Goal: Participate in discussion: Engage in conversation with other users on a specific topic

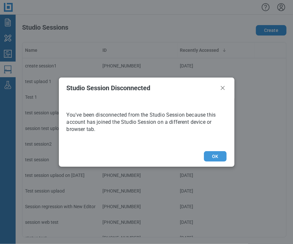
click at [215, 156] on button "OK" at bounding box center [215, 156] width 22 height 10
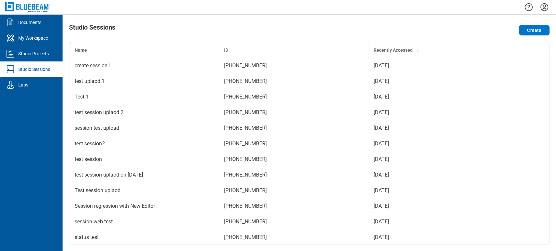
click at [293, 10] on icon "Settings" at bounding box center [544, 7] width 8 height 8
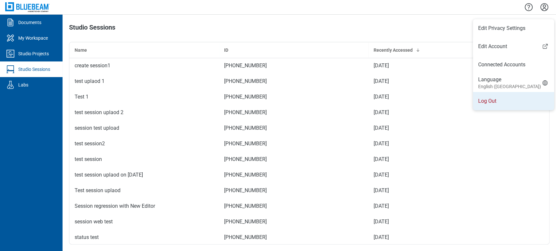
click at [293, 102] on li "Log Out" at bounding box center [513, 101] width 81 height 18
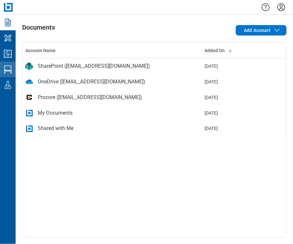
click at [8, 66] on icon "Studio Sessions" at bounding box center [8, 69] width 8 height 8
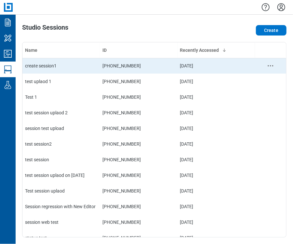
click at [28, 60] on td "create session1" at bounding box center [61, 66] width 78 height 16
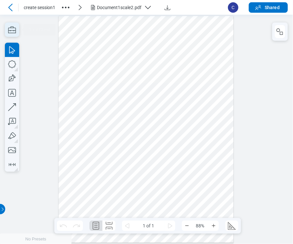
click at [9, 35] on icon "button" at bounding box center [12, 29] width 14 height 14
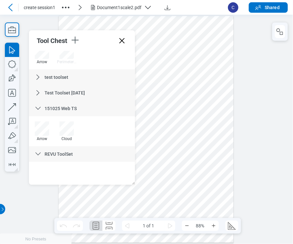
scroll to position [1862, 0]
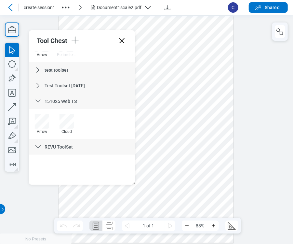
drag, startPoint x: 133, startPoint y: 153, endPoint x: 135, endPoint y: 166, distance: 13.3
click at [36, 101] on icon at bounding box center [38, 101] width 5 height 3
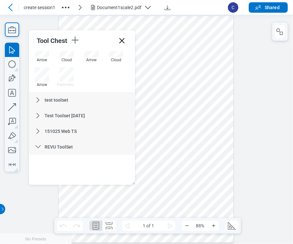
scroll to position [1832, 0]
